Goal: Entertainment & Leisure: Consume media (video, audio)

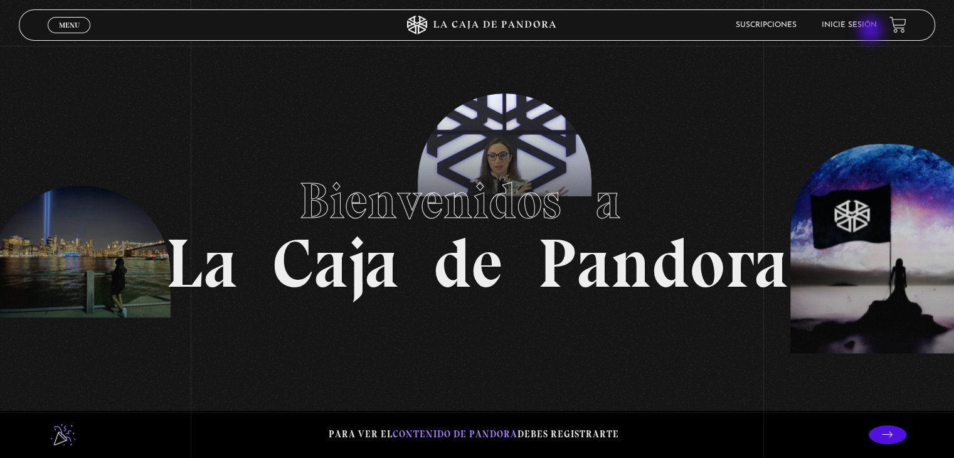
click at [869, 24] on link "Inicie sesión" at bounding box center [849, 25] width 55 height 8
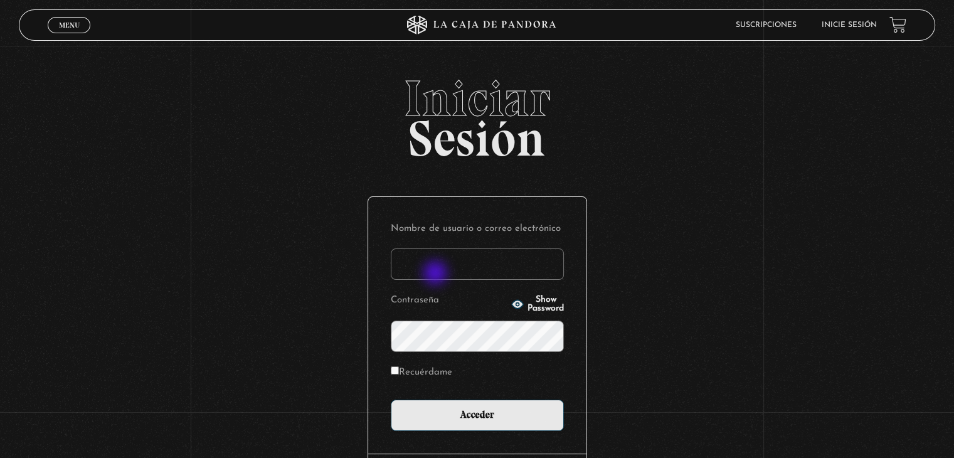
click at [437, 274] on input "Nombre de usuario o correo electrónico" at bounding box center [477, 263] width 173 height 31
click at [437, 274] on input "[PERSON_NAME][EMAIL_ADDRESS][DOMAIN_NAME]" at bounding box center [477, 263] width 173 height 31
type input "[PERSON_NAME][EMAIL_ADDRESS][DOMAIN_NAME]"
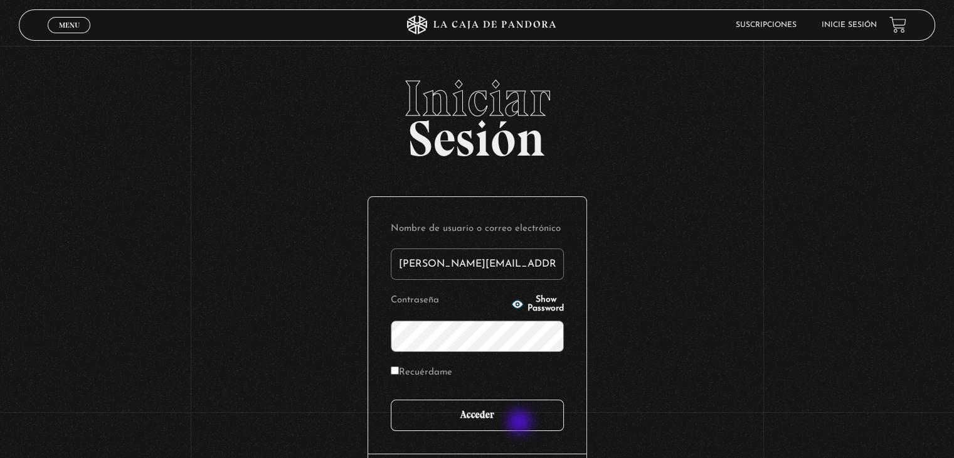
click at [521, 422] on input "Acceder" at bounding box center [477, 415] width 173 height 31
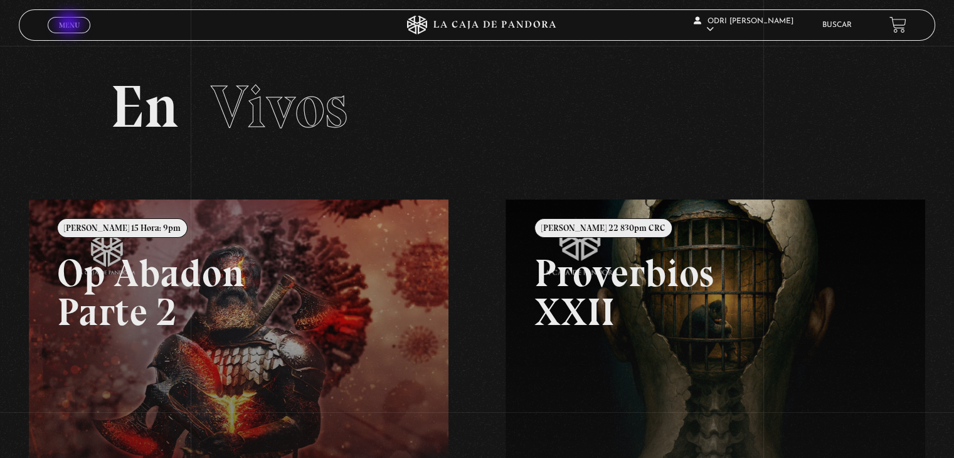
click at [70, 24] on span "Menu" at bounding box center [69, 25] width 21 height 8
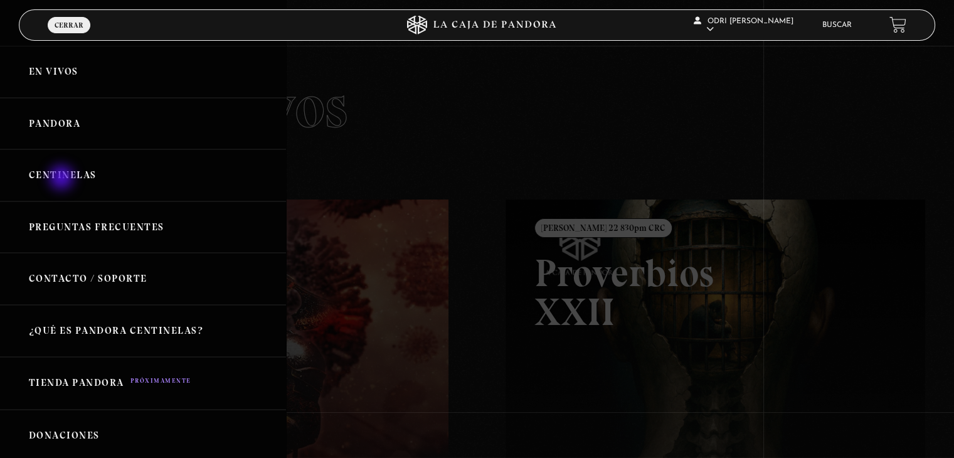
click at [63, 179] on link "Centinelas" at bounding box center [143, 175] width 286 height 52
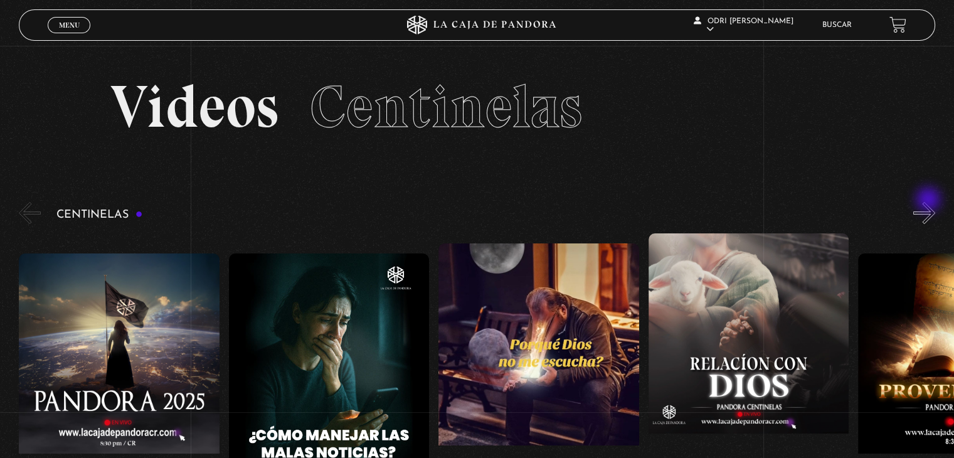
click at [930, 202] on button "»" at bounding box center [924, 213] width 22 height 22
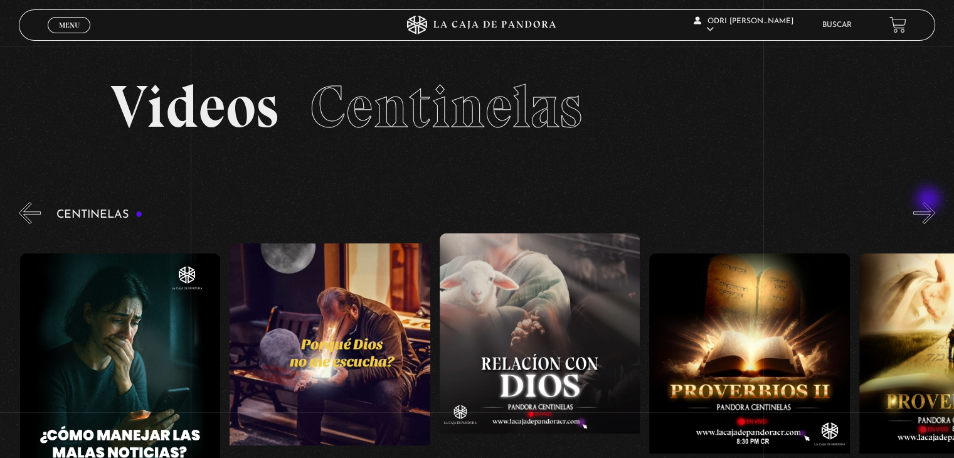
click at [930, 202] on button "»" at bounding box center [924, 213] width 22 height 22
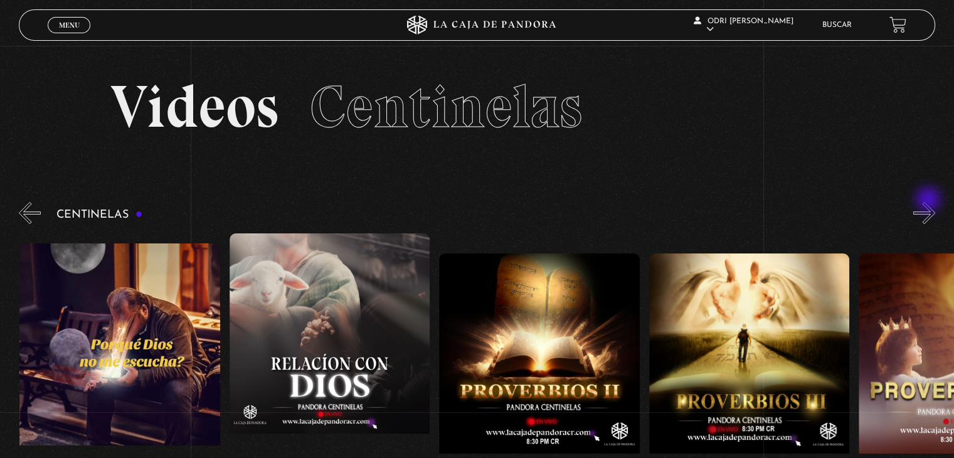
click at [930, 202] on button "»" at bounding box center [924, 213] width 22 height 22
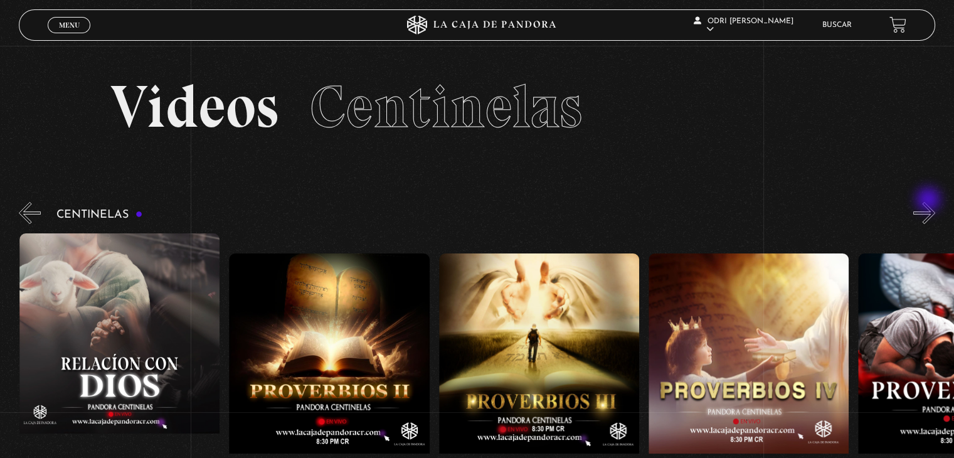
click at [930, 202] on button "»" at bounding box center [924, 213] width 22 height 22
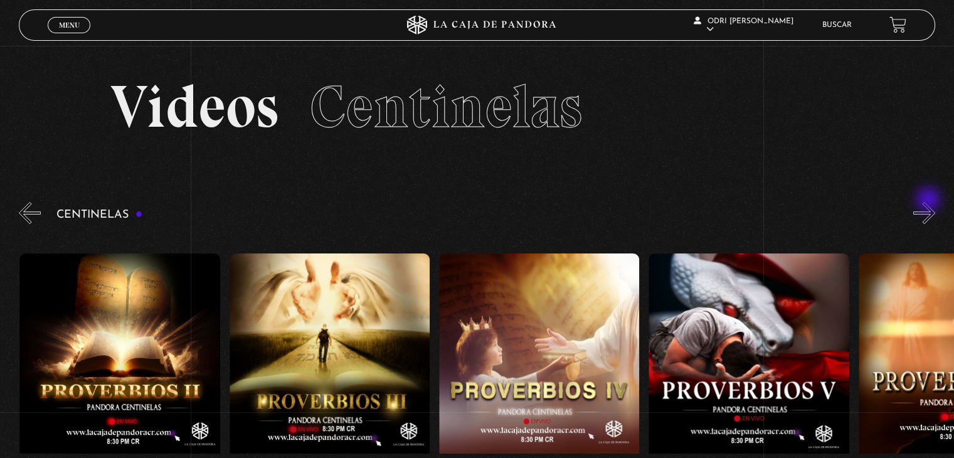
click at [930, 202] on button "»" at bounding box center [924, 213] width 22 height 22
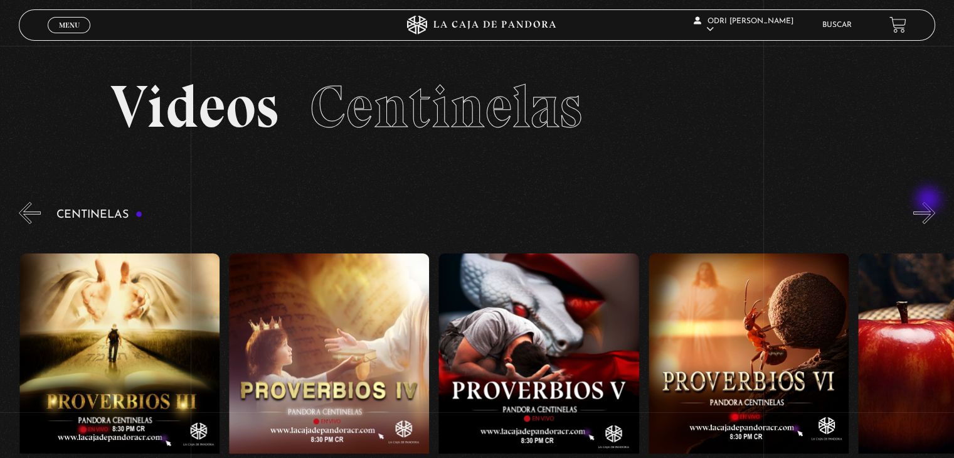
click at [930, 202] on button "»" at bounding box center [924, 213] width 22 height 22
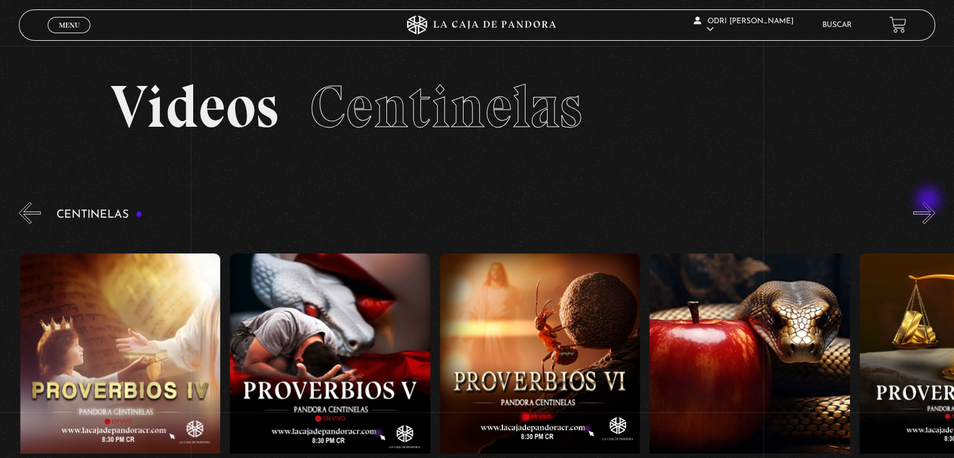
click at [930, 202] on button "»" at bounding box center [924, 213] width 22 height 22
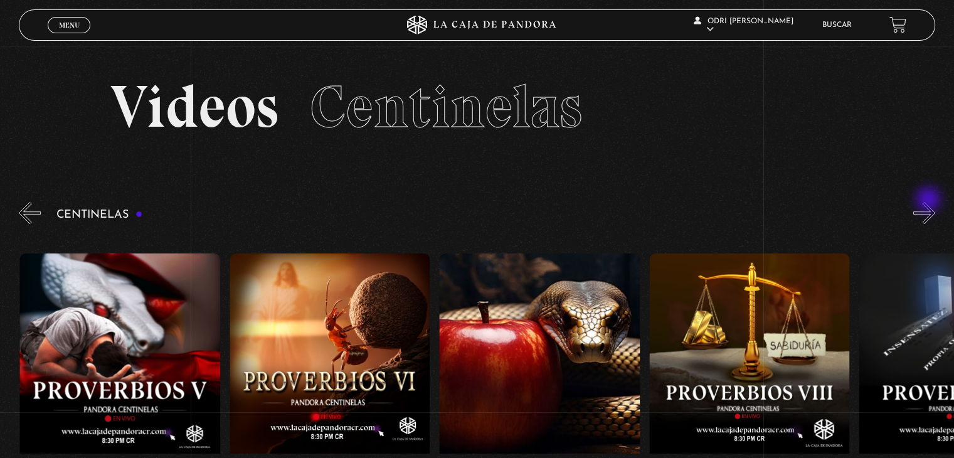
click at [930, 202] on button "»" at bounding box center [924, 213] width 22 height 22
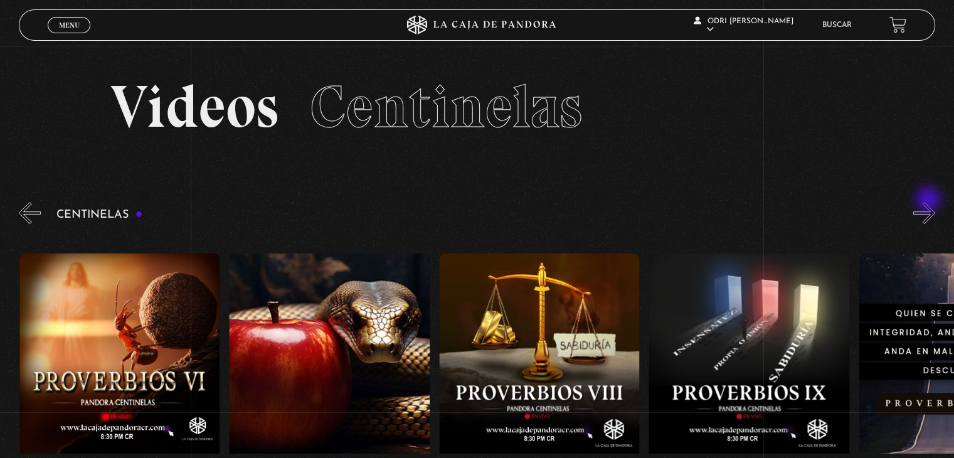
click at [930, 202] on button "»" at bounding box center [924, 213] width 22 height 22
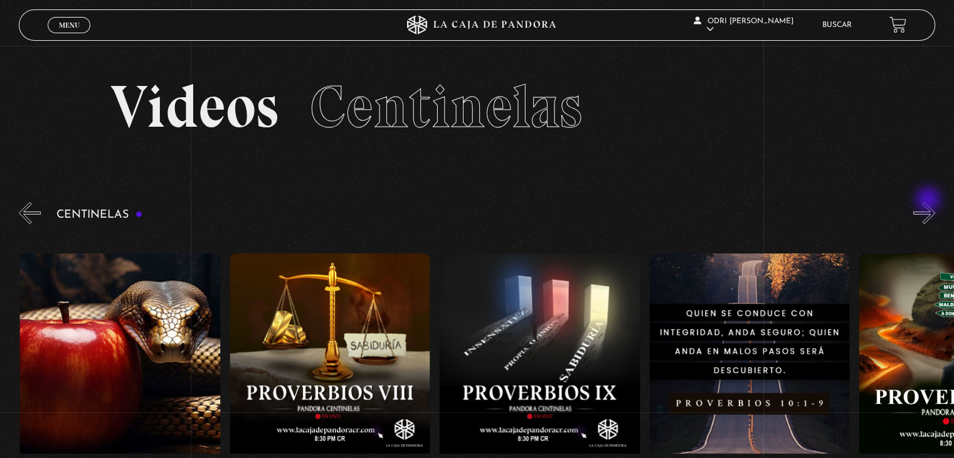
click at [930, 202] on button "»" at bounding box center [924, 213] width 22 height 22
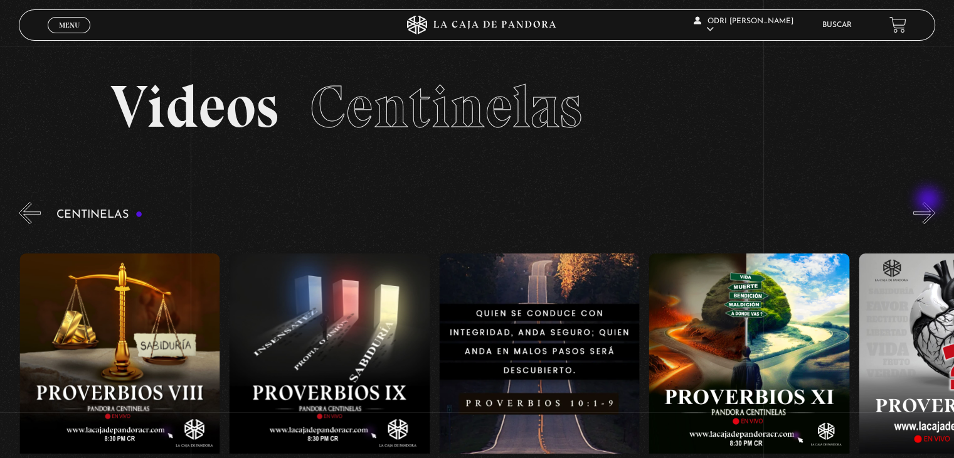
click at [930, 202] on button "»" at bounding box center [924, 213] width 22 height 22
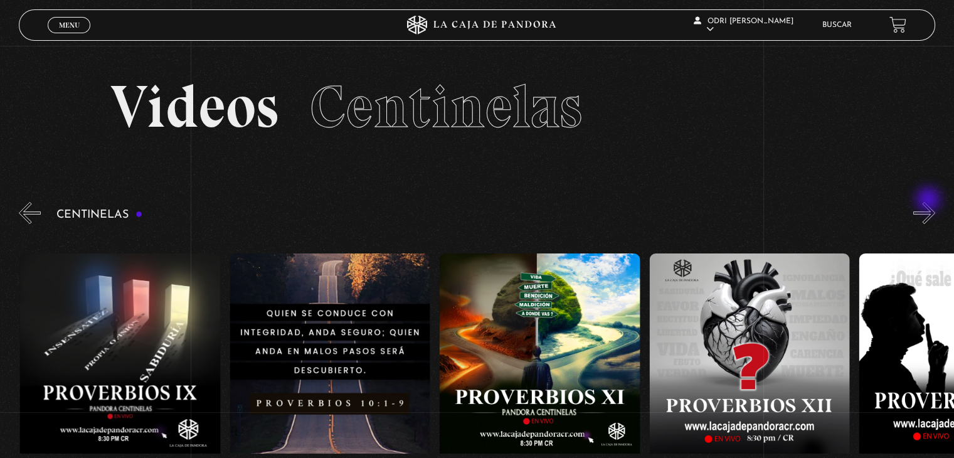
click at [930, 202] on button "»" at bounding box center [924, 213] width 22 height 22
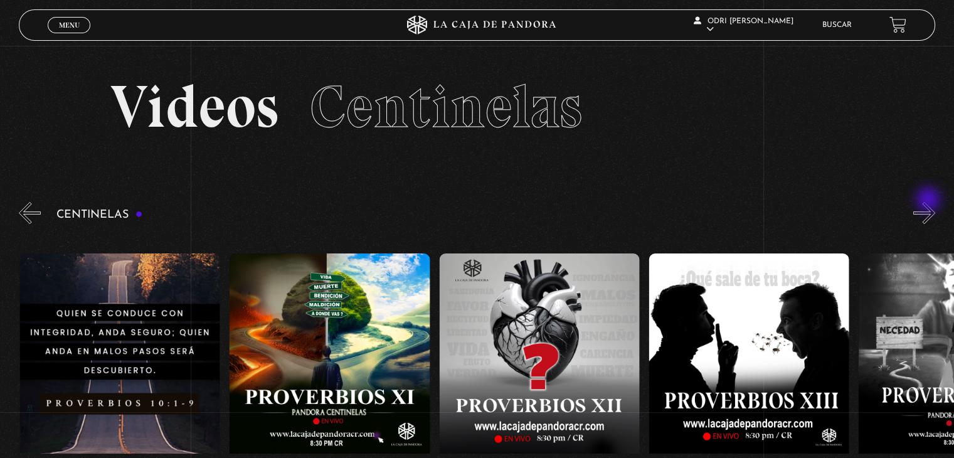
click at [930, 202] on button "»" at bounding box center [924, 213] width 22 height 22
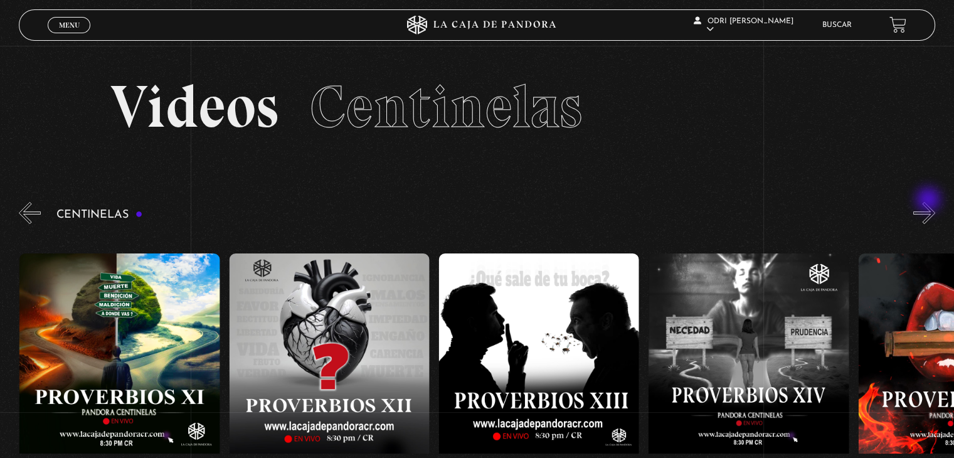
click at [930, 202] on button "»" at bounding box center [924, 213] width 22 height 22
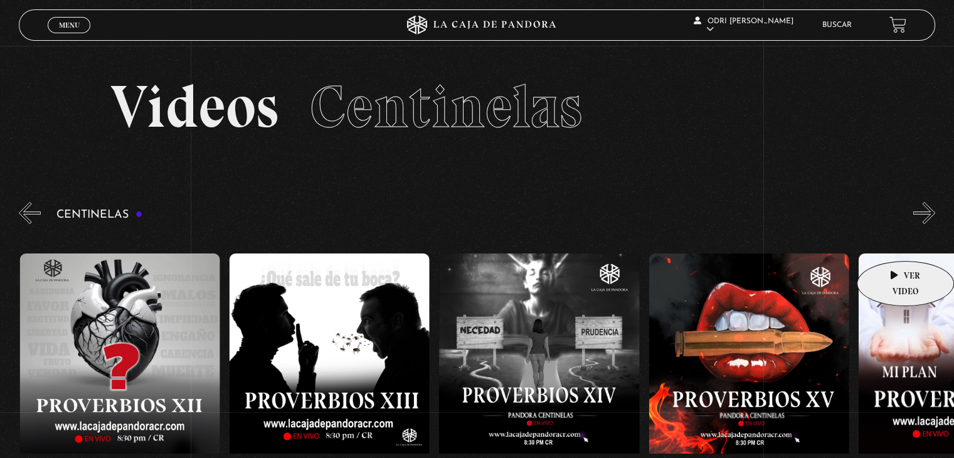
scroll to position [0, 2937]
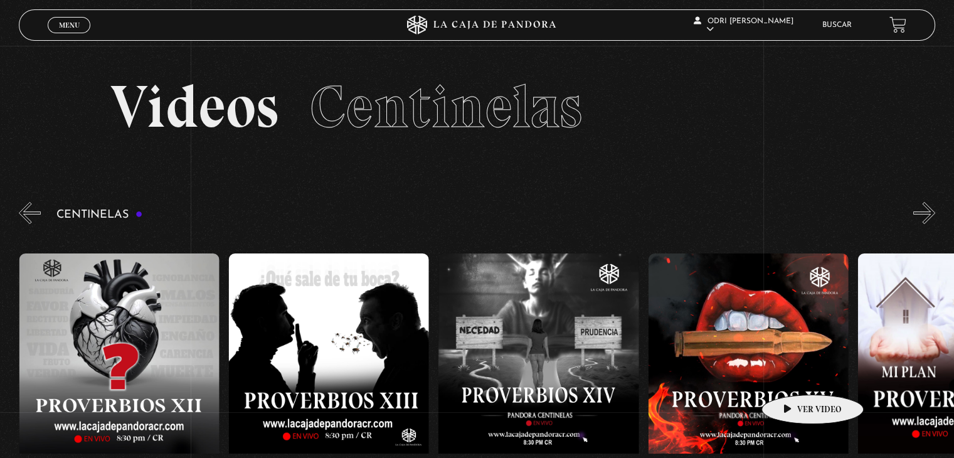
click at [793, 376] on figure at bounding box center [749, 366] width 200 height 226
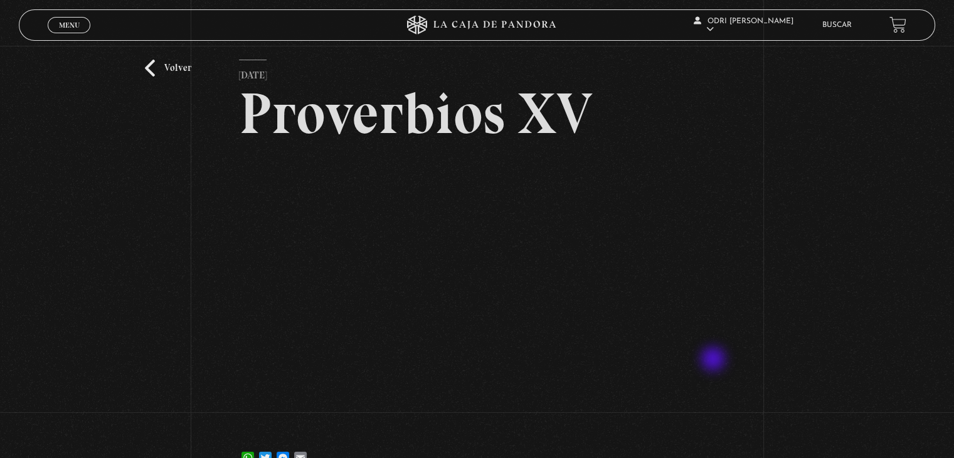
scroll to position [63, 0]
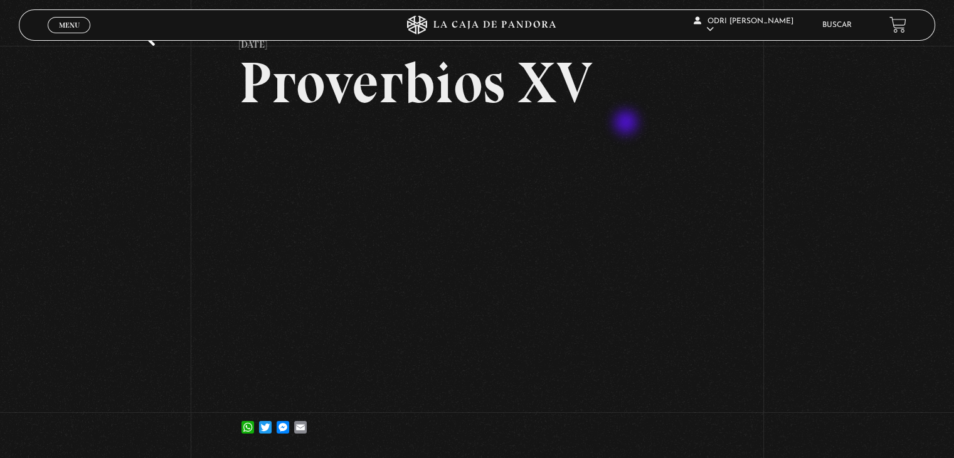
click at [627, 124] on article "[DATE] Proverbios XV WhatsApp Twitter Messenger Email" at bounding box center [477, 236] width 476 height 415
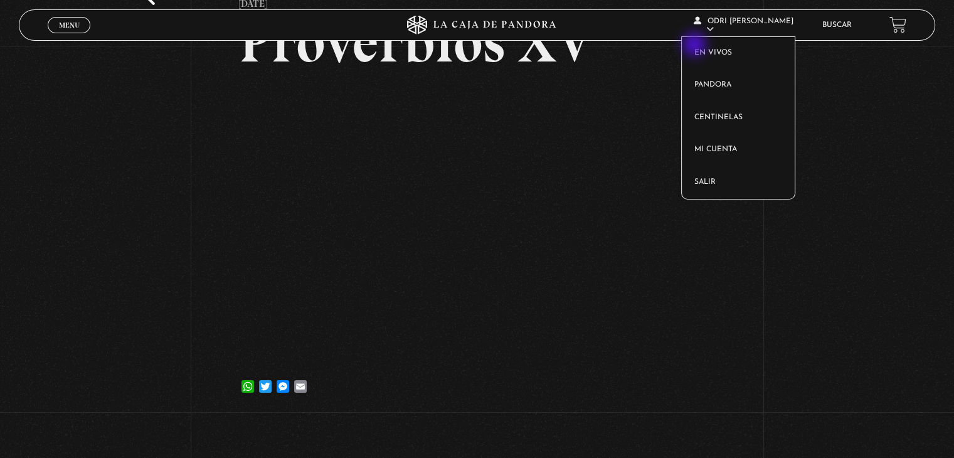
scroll to position [125, 0]
